Goal: Task Accomplishment & Management: Use online tool/utility

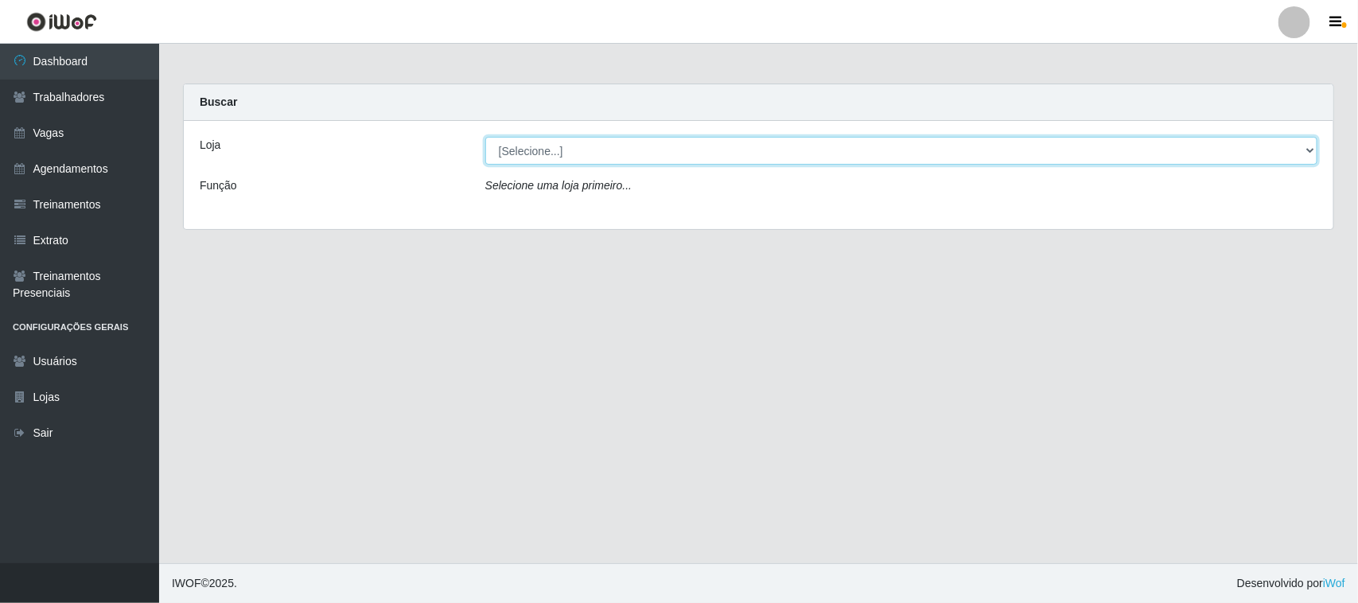
click at [1305, 155] on select "[Selecione...] [GEOGRAPHIC_DATA]" at bounding box center [901, 151] width 832 height 28
select select "65"
click at [485, 137] on select "[Selecione...] [GEOGRAPHIC_DATA]" at bounding box center [901, 151] width 832 height 28
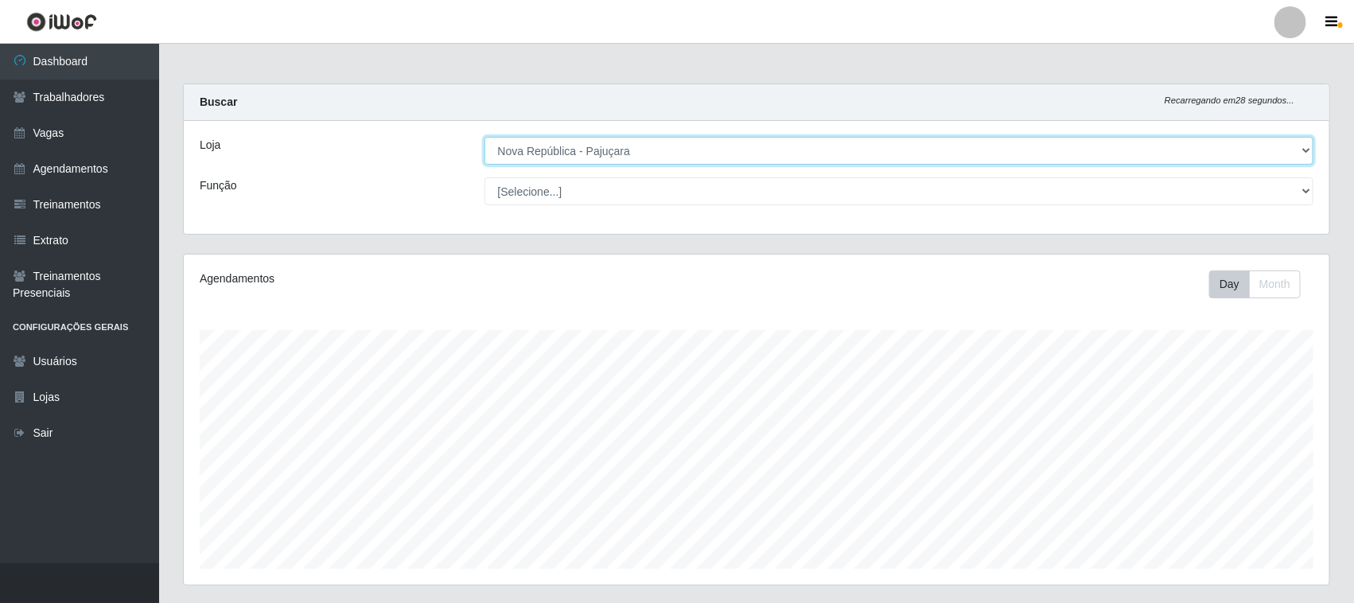
scroll to position [331, 1146]
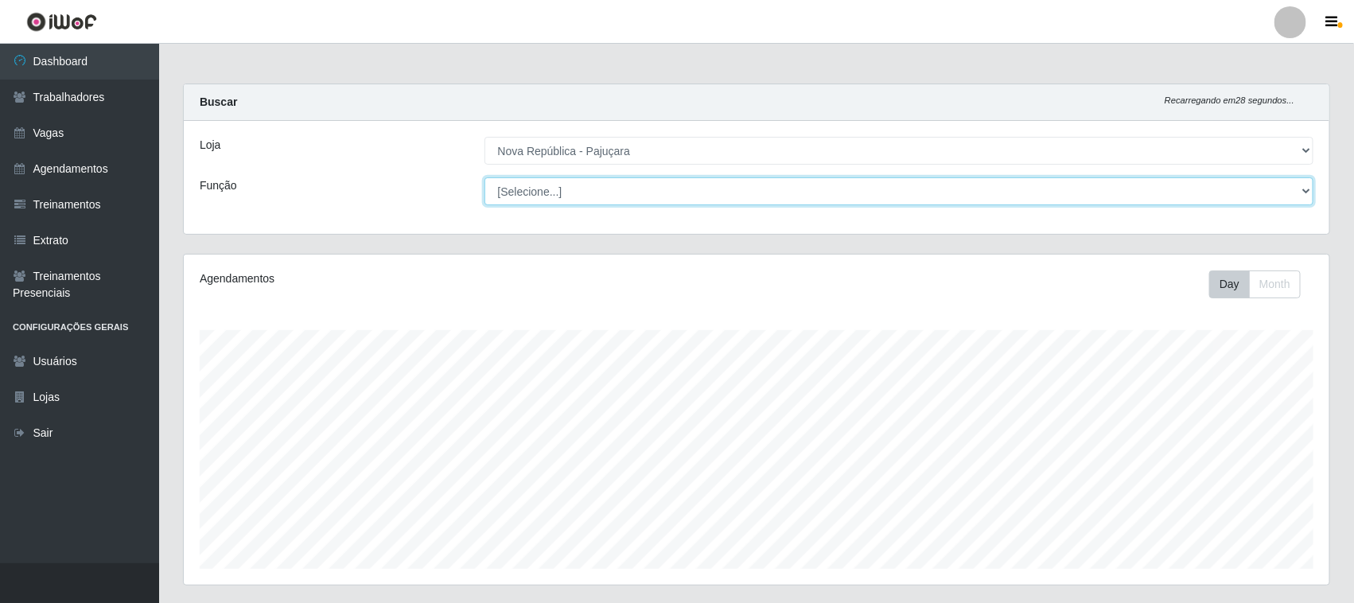
click at [1305, 195] on select "[Selecione...] Balconista Operador de Caixa Repositor" at bounding box center [899, 191] width 830 height 28
select select "22"
click at [484, 177] on select "[Selecione...] Balconista Operador de Caixa Repositor" at bounding box center [899, 191] width 830 height 28
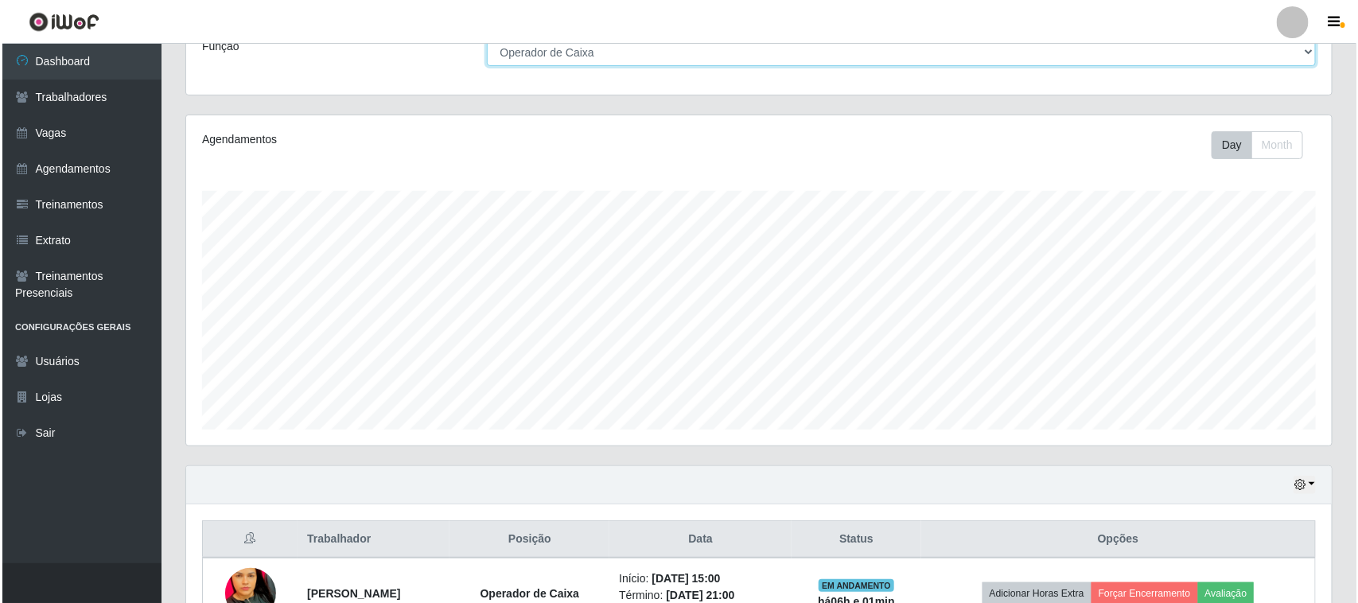
scroll to position [313, 0]
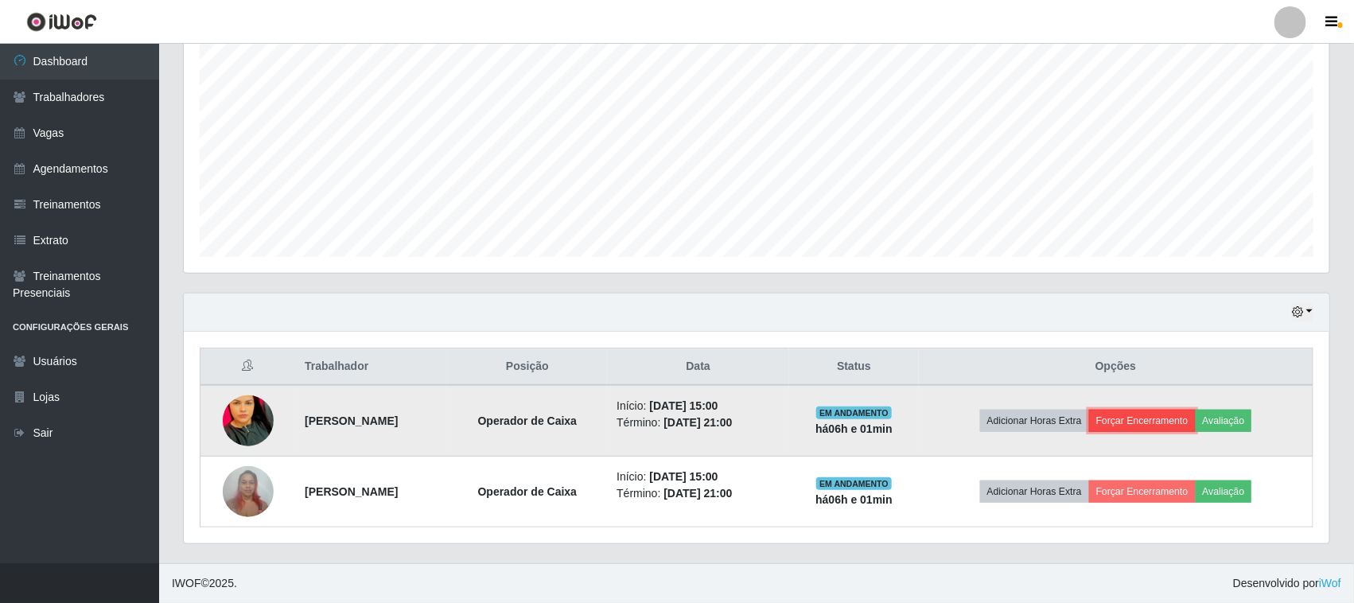
click at [1148, 423] on button "Forçar Encerramento" at bounding box center [1142, 421] width 107 height 22
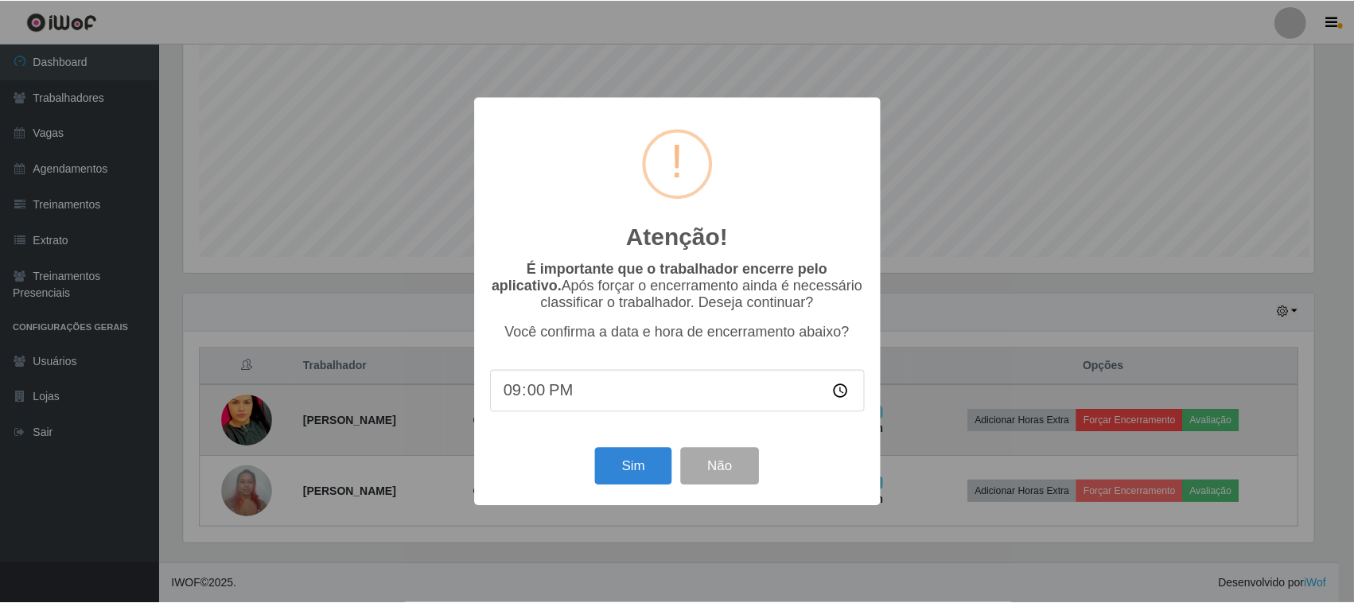
scroll to position [331, 1134]
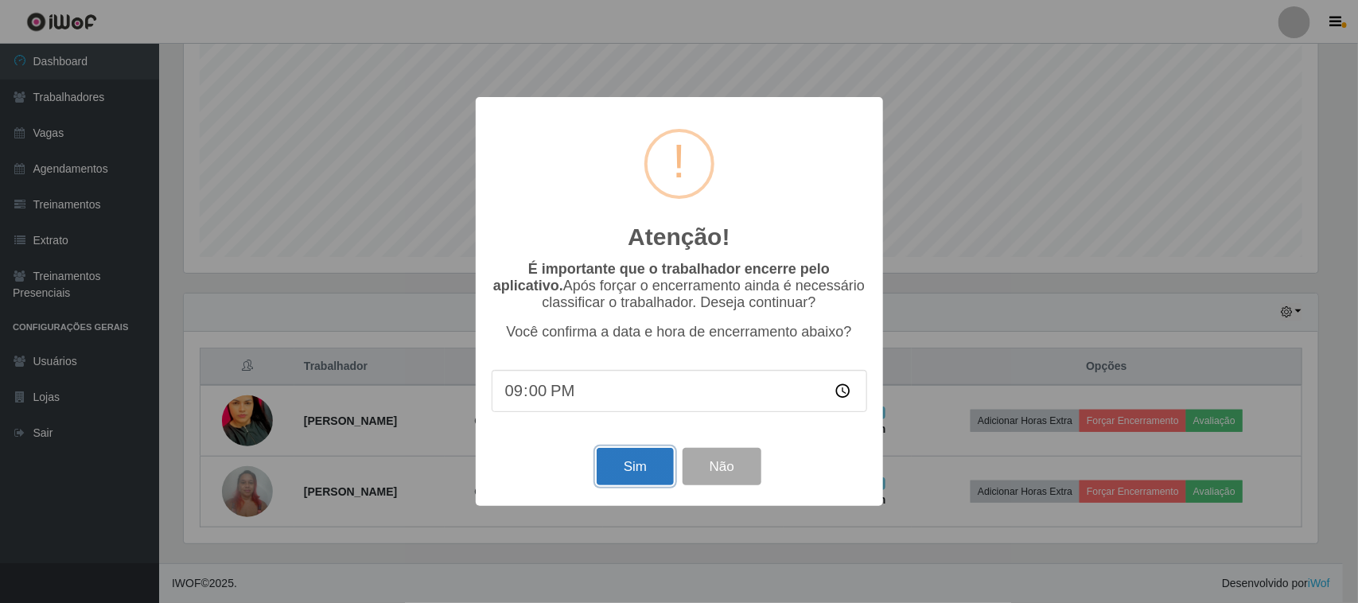
click at [609, 469] on button "Sim" at bounding box center [635, 466] width 77 height 37
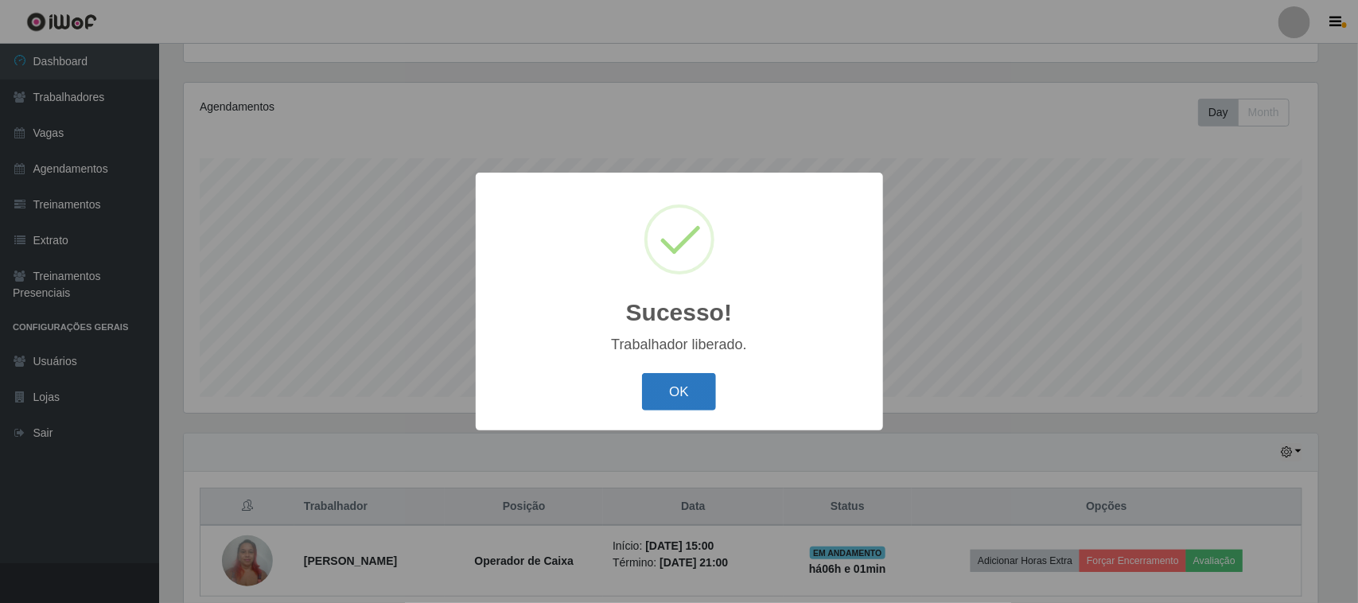
click at [664, 396] on button "OK" at bounding box center [679, 391] width 74 height 37
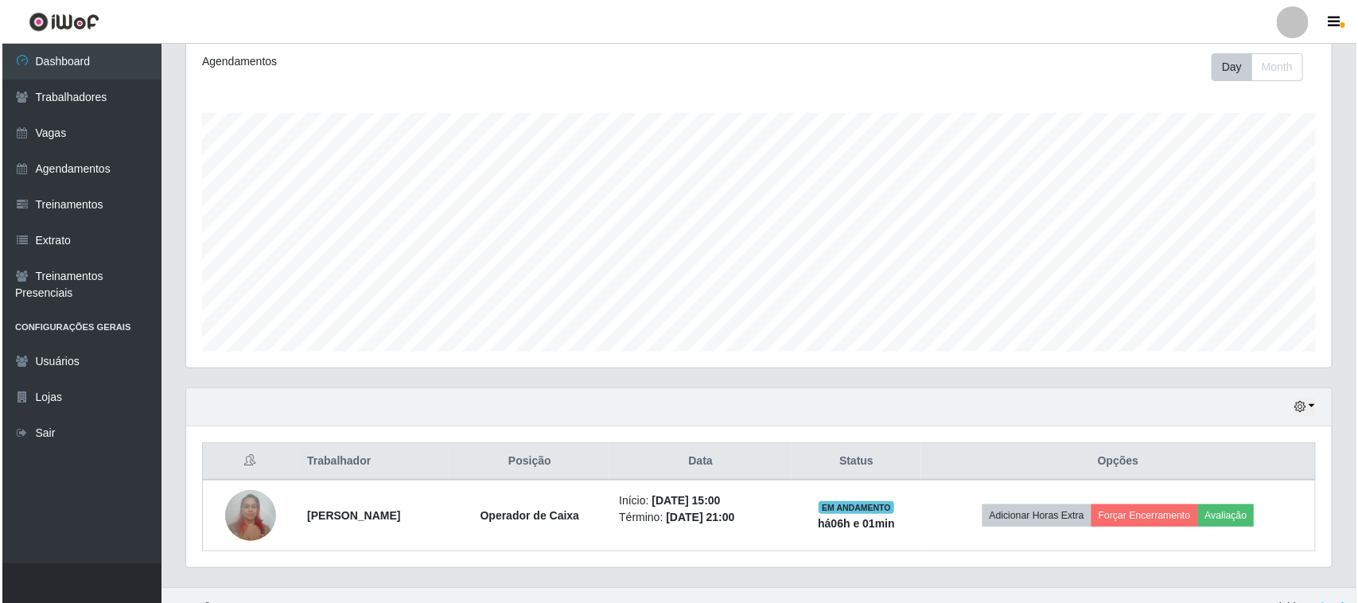
scroll to position [243, 0]
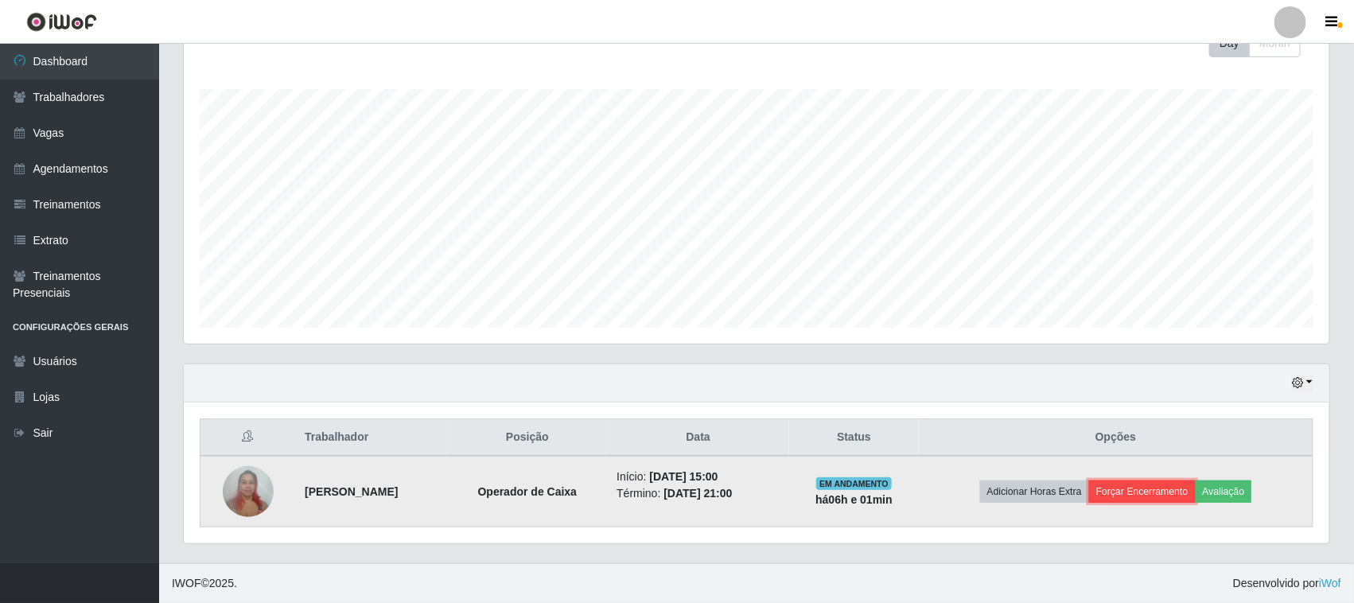
click at [1147, 490] on button "Forçar Encerramento" at bounding box center [1142, 491] width 107 height 22
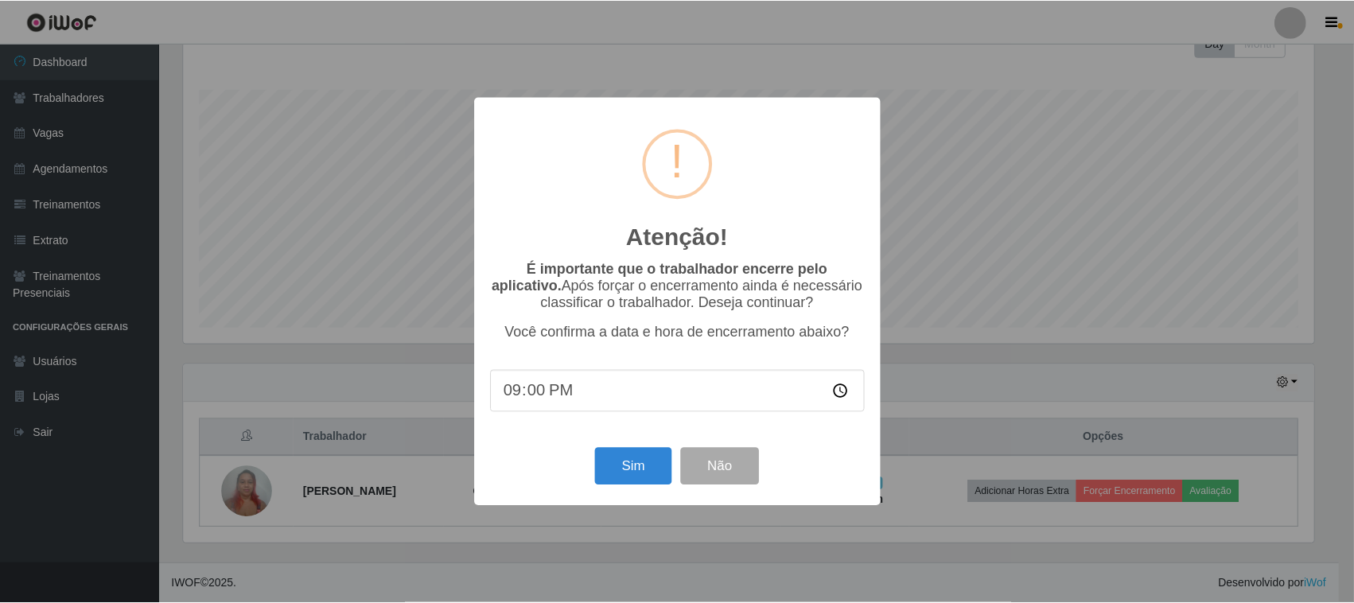
scroll to position [331, 1134]
click at [617, 471] on button "Sim" at bounding box center [635, 466] width 77 height 37
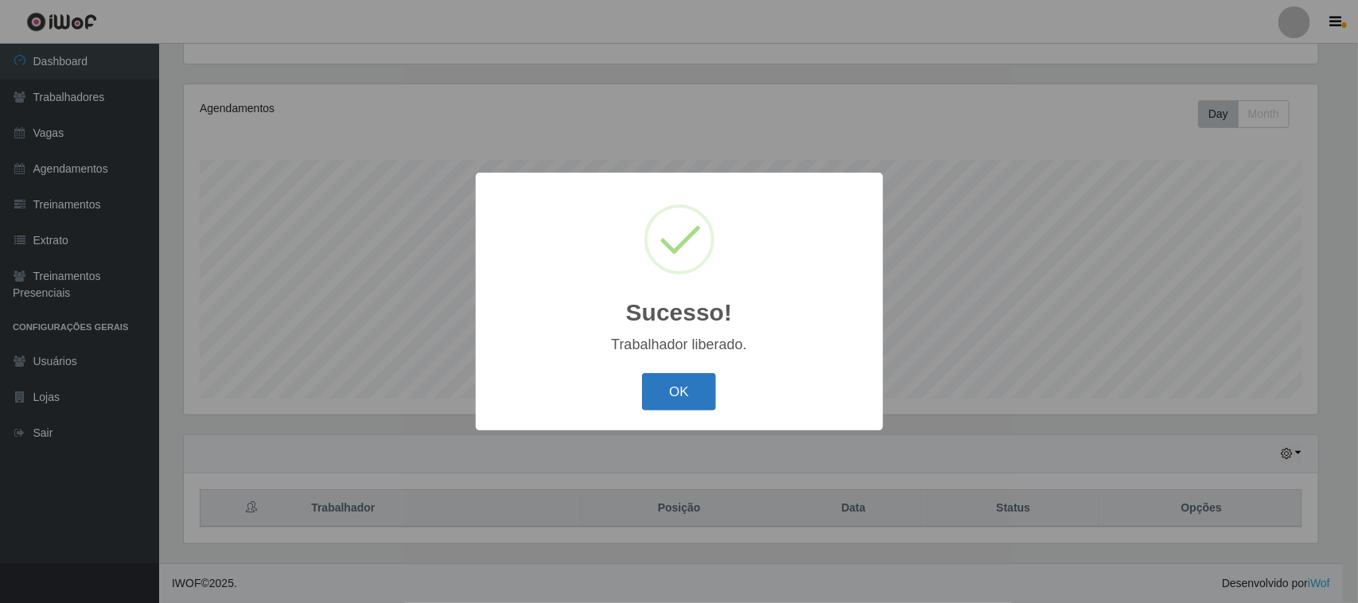
click at [683, 382] on button "OK" at bounding box center [679, 391] width 74 height 37
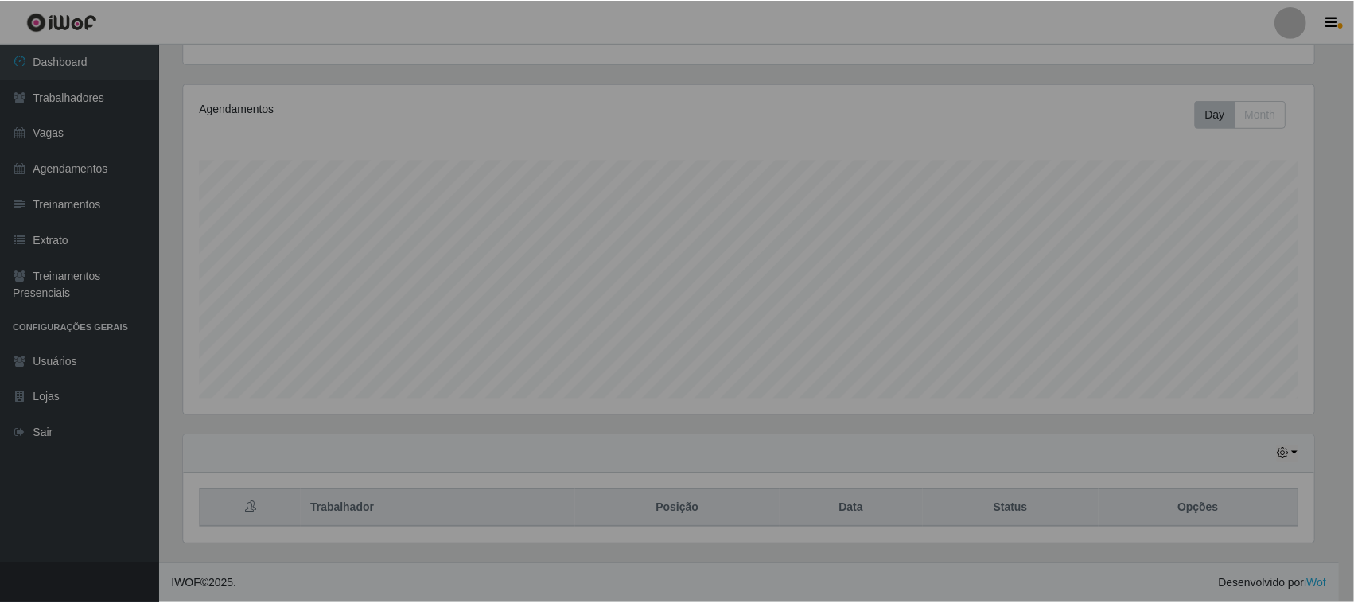
scroll to position [331, 1146]
